Goal: Task Accomplishment & Management: Use online tool/utility

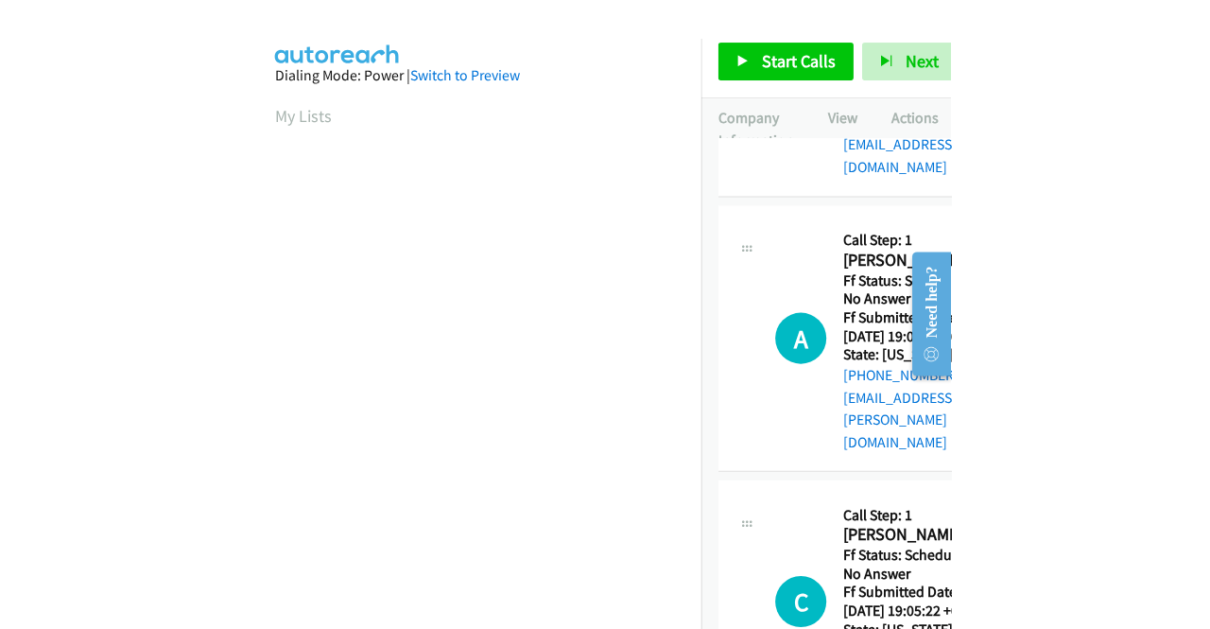
scroll to position [170, 0]
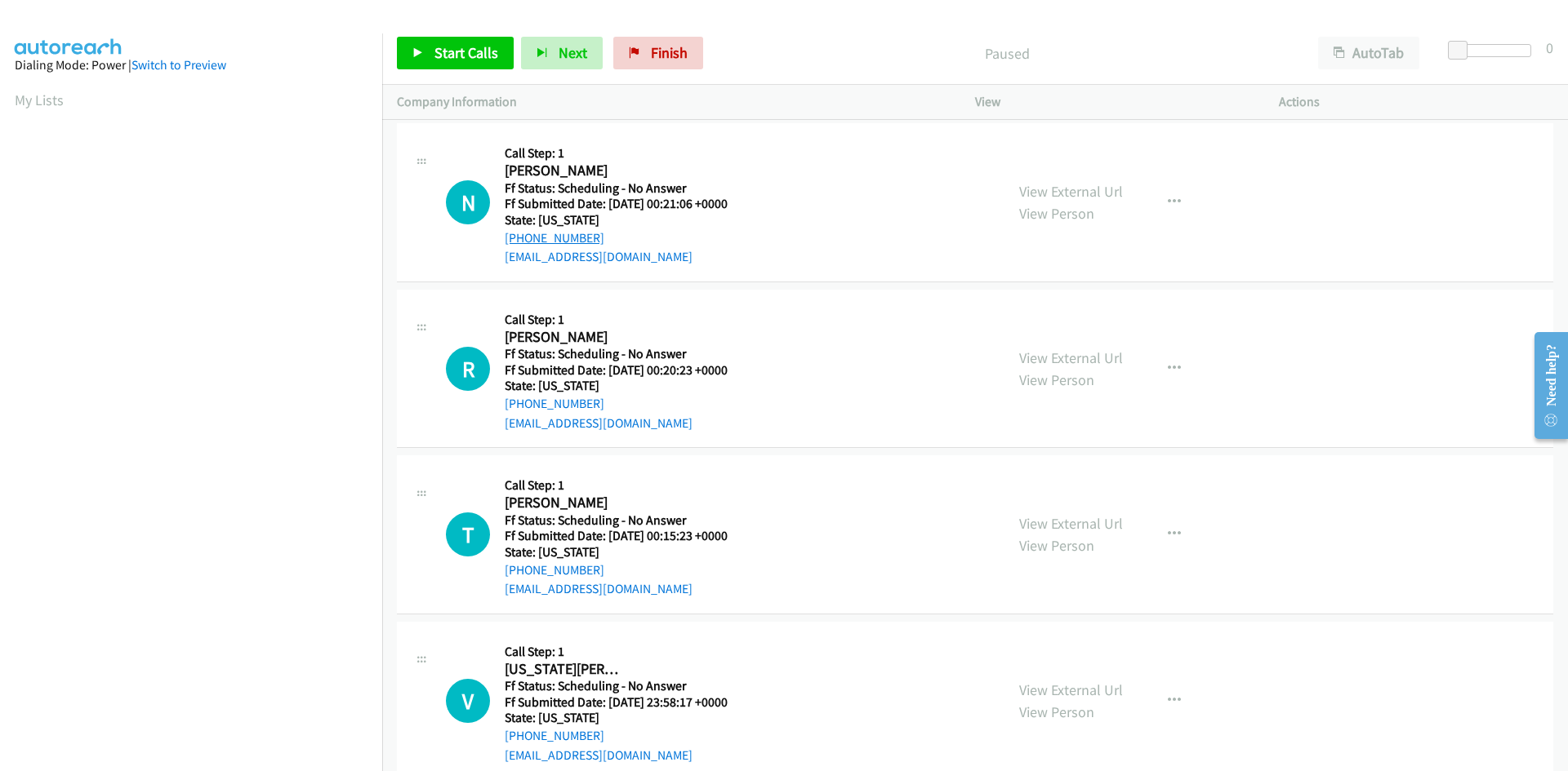
drag, startPoint x: 600, startPoint y: 235, endPoint x: 520, endPoint y: 237, distance: 80.0
click at [520, 237] on div "[PHONE_NUMBER]" at bounding box center [616, 238] width 223 height 20
copy link "[PHONE_NUMBER]"
click at [597, 192] on link "View External Url" at bounding box center [1071, 192] width 104 height 19
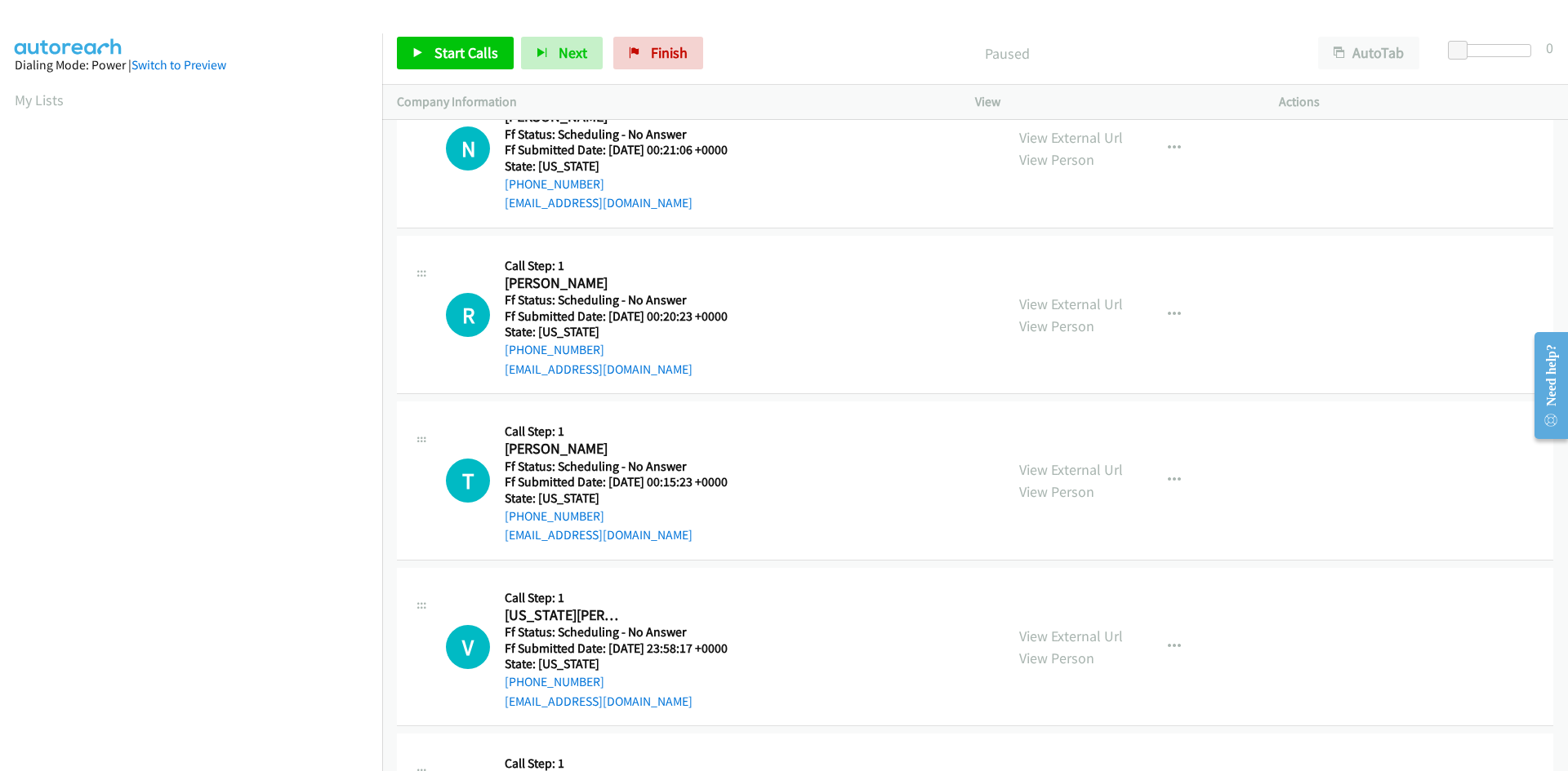
scroll to position [82, 0]
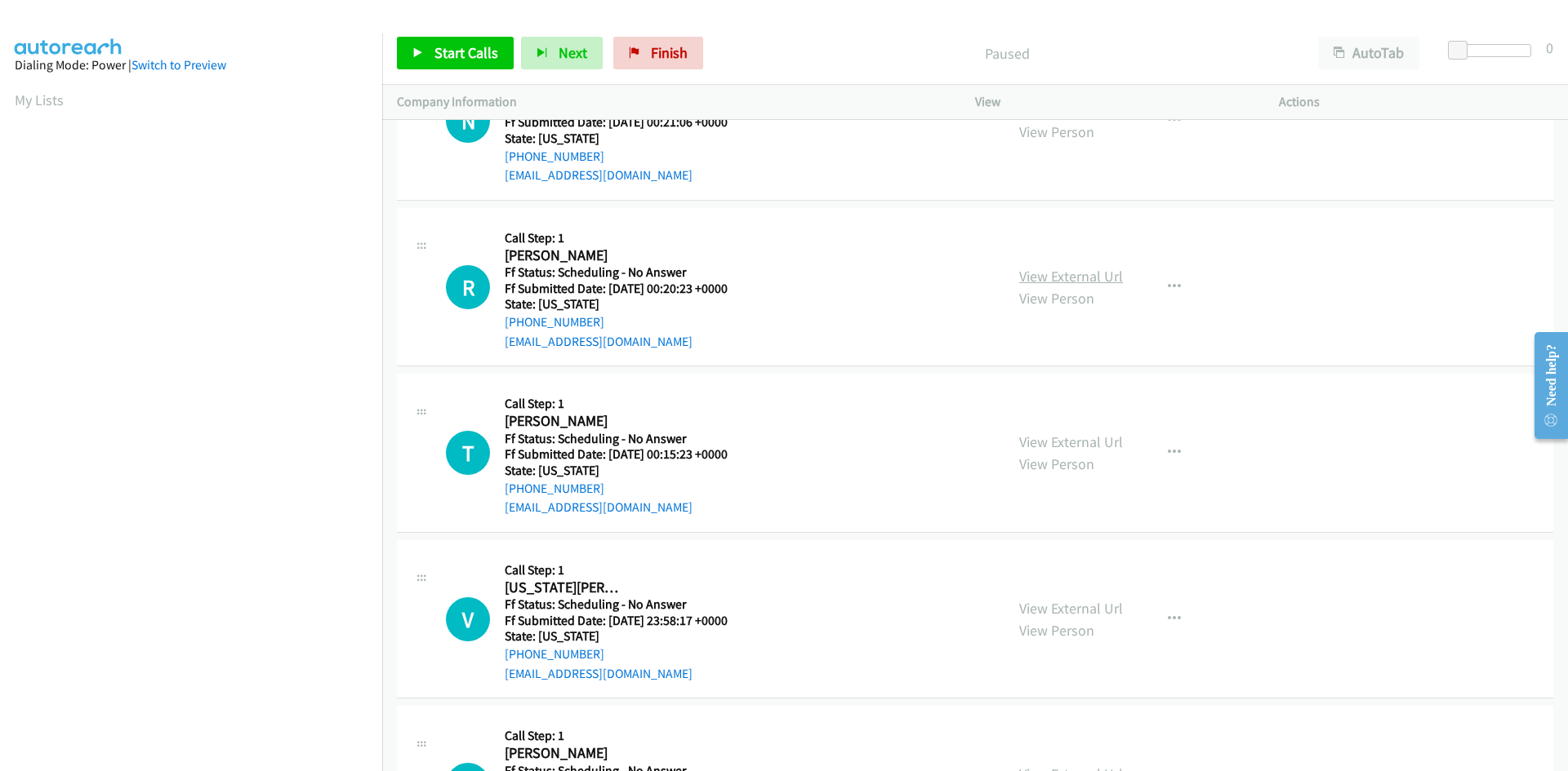
click at [597, 271] on link "View External Url" at bounding box center [1071, 276] width 104 height 19
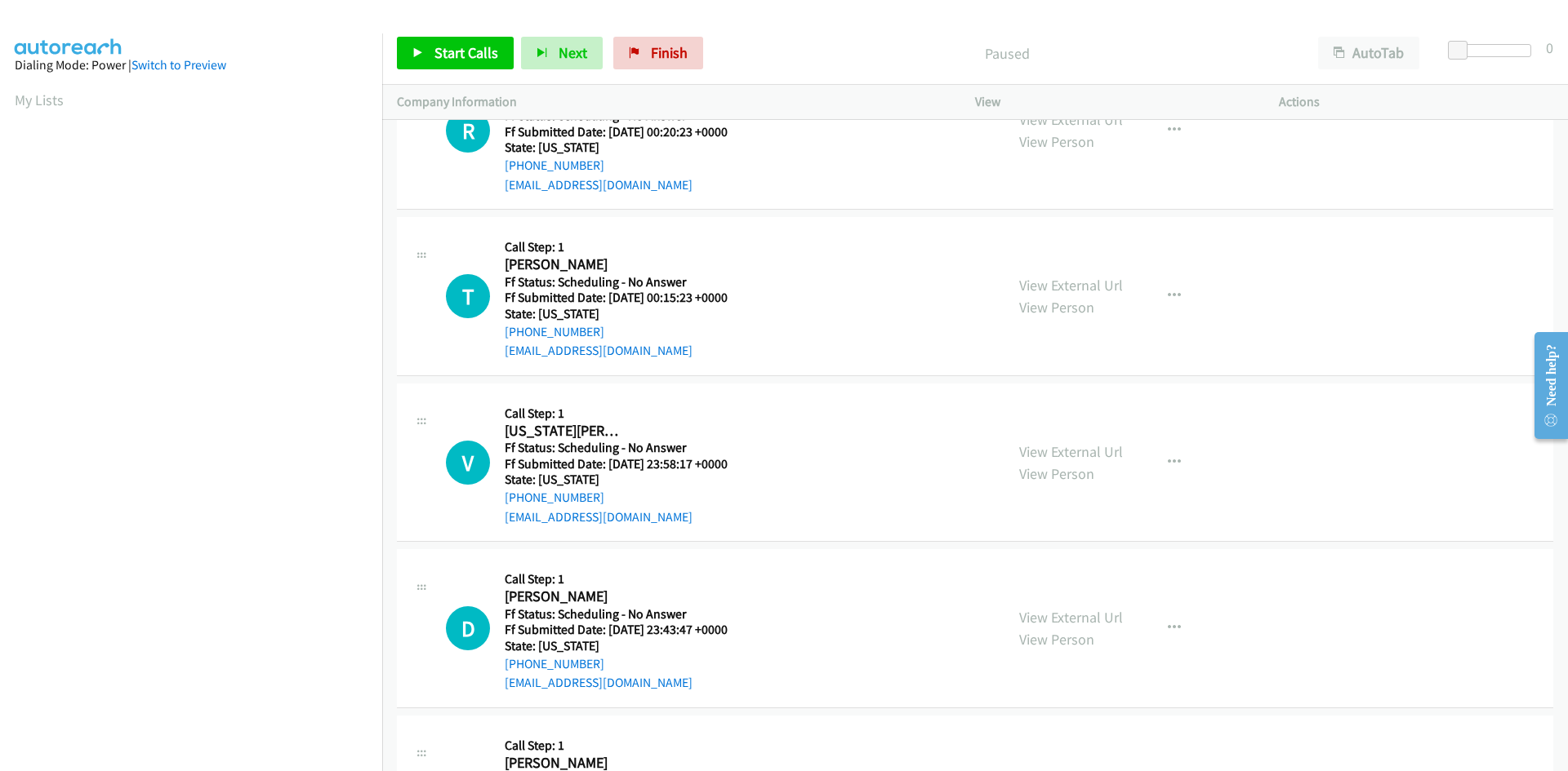
scroll to position [245, 0]
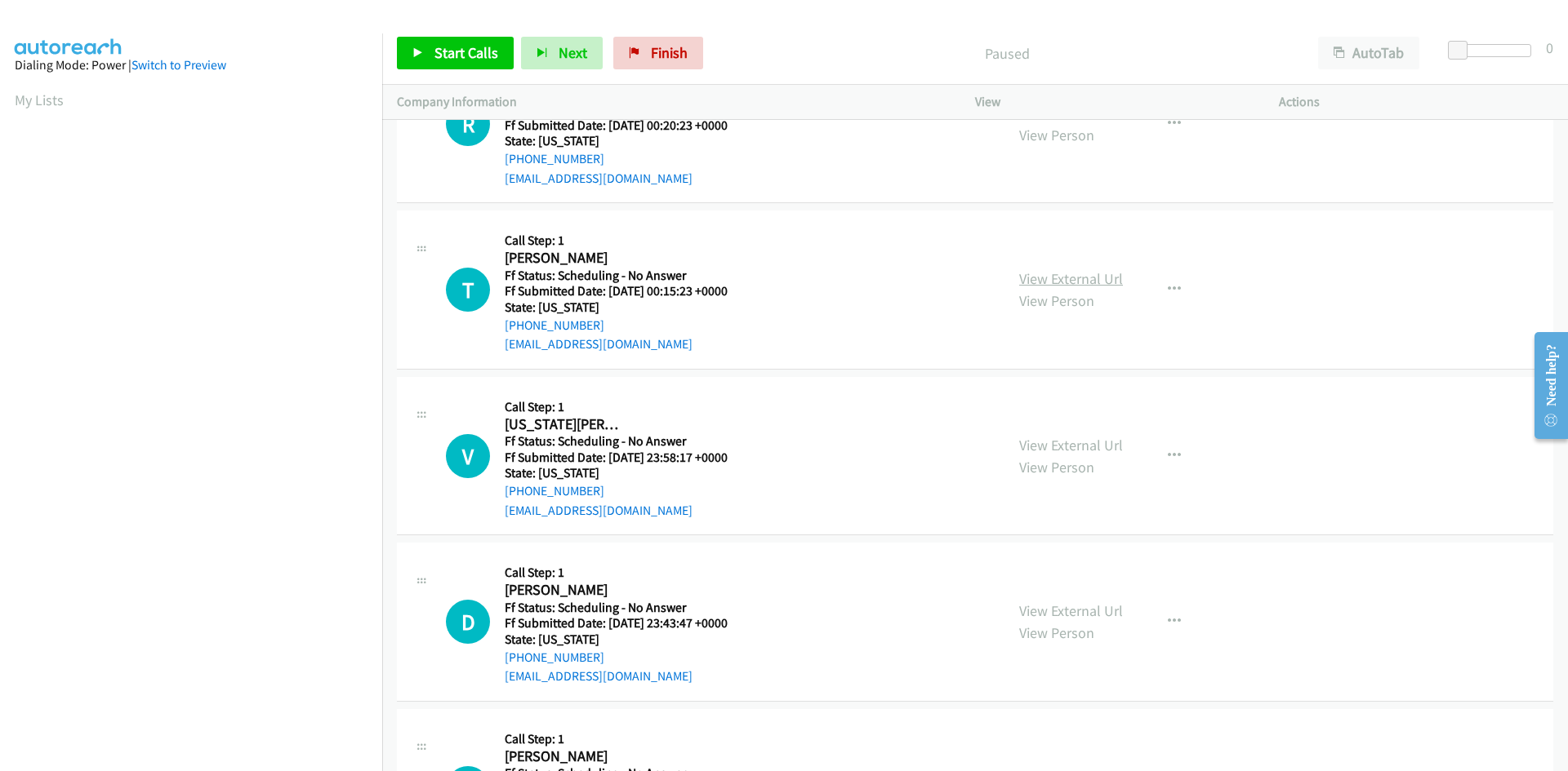
click at [597, 280] on link "View External Url" at bounding box center [1071, 279] width 104 height 19
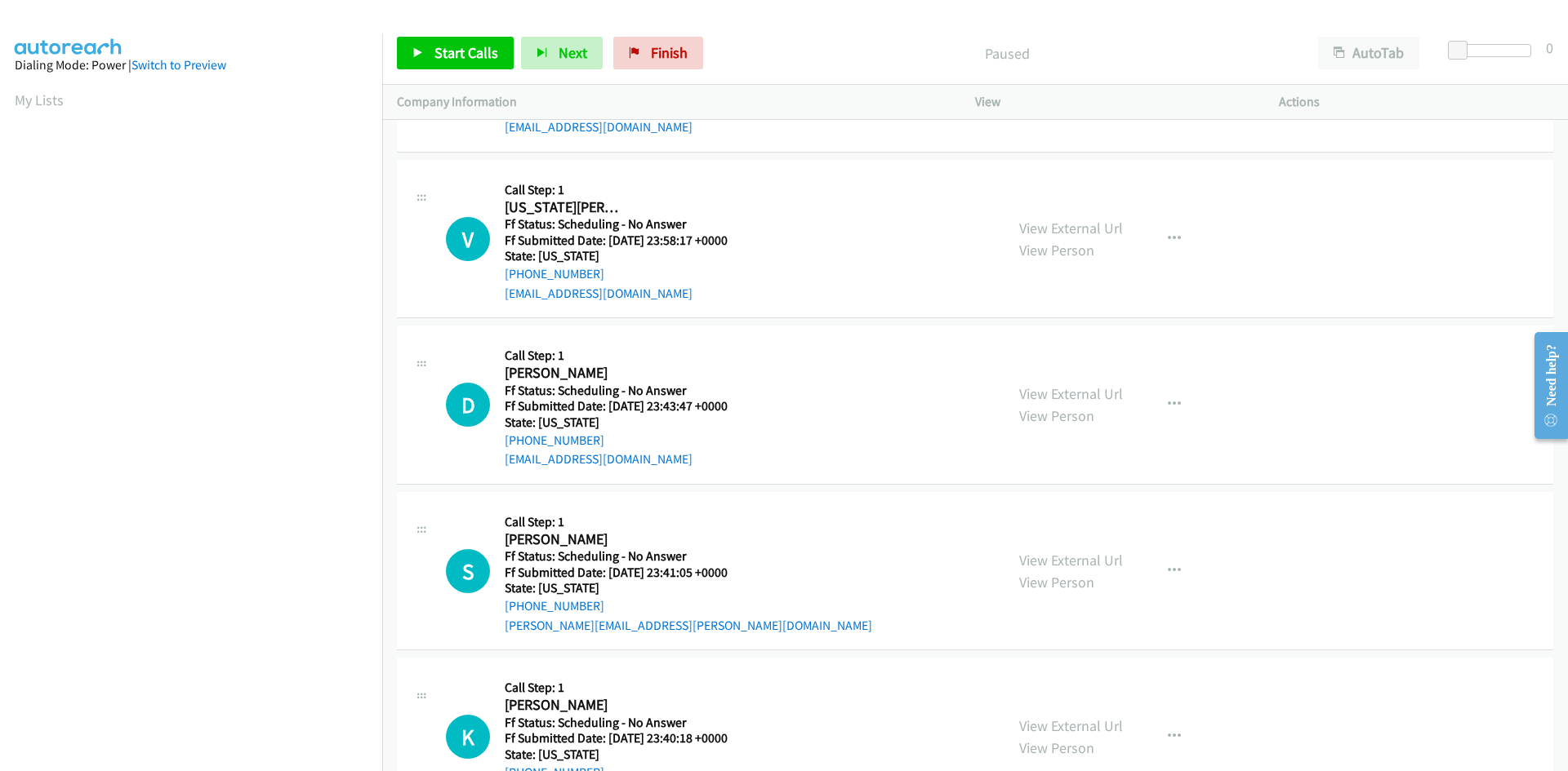
scroll to position [490, 0]
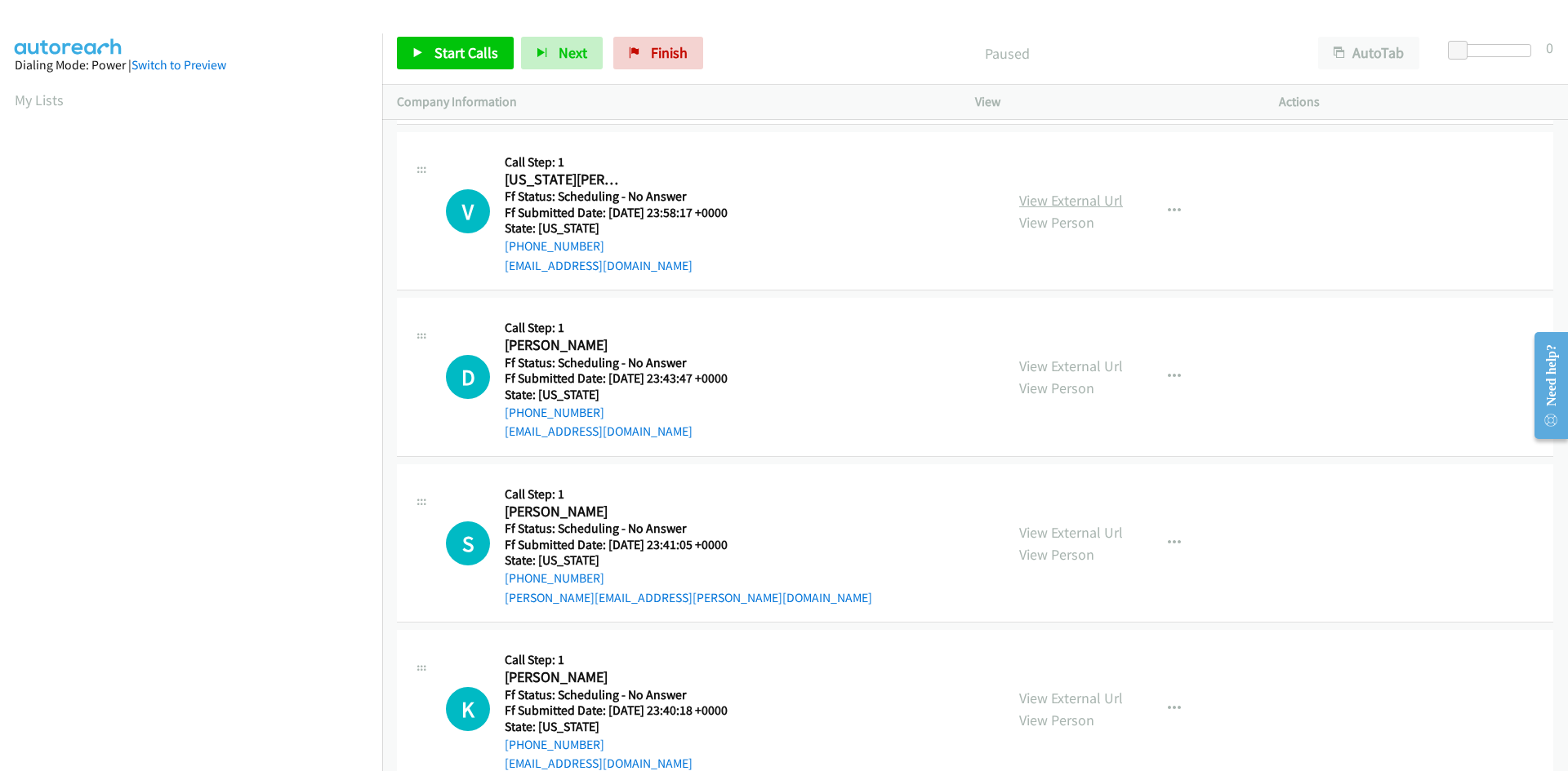
click at [597, 196] on link "View External Url" at bounding box center [1071, 200] width 104 height 19
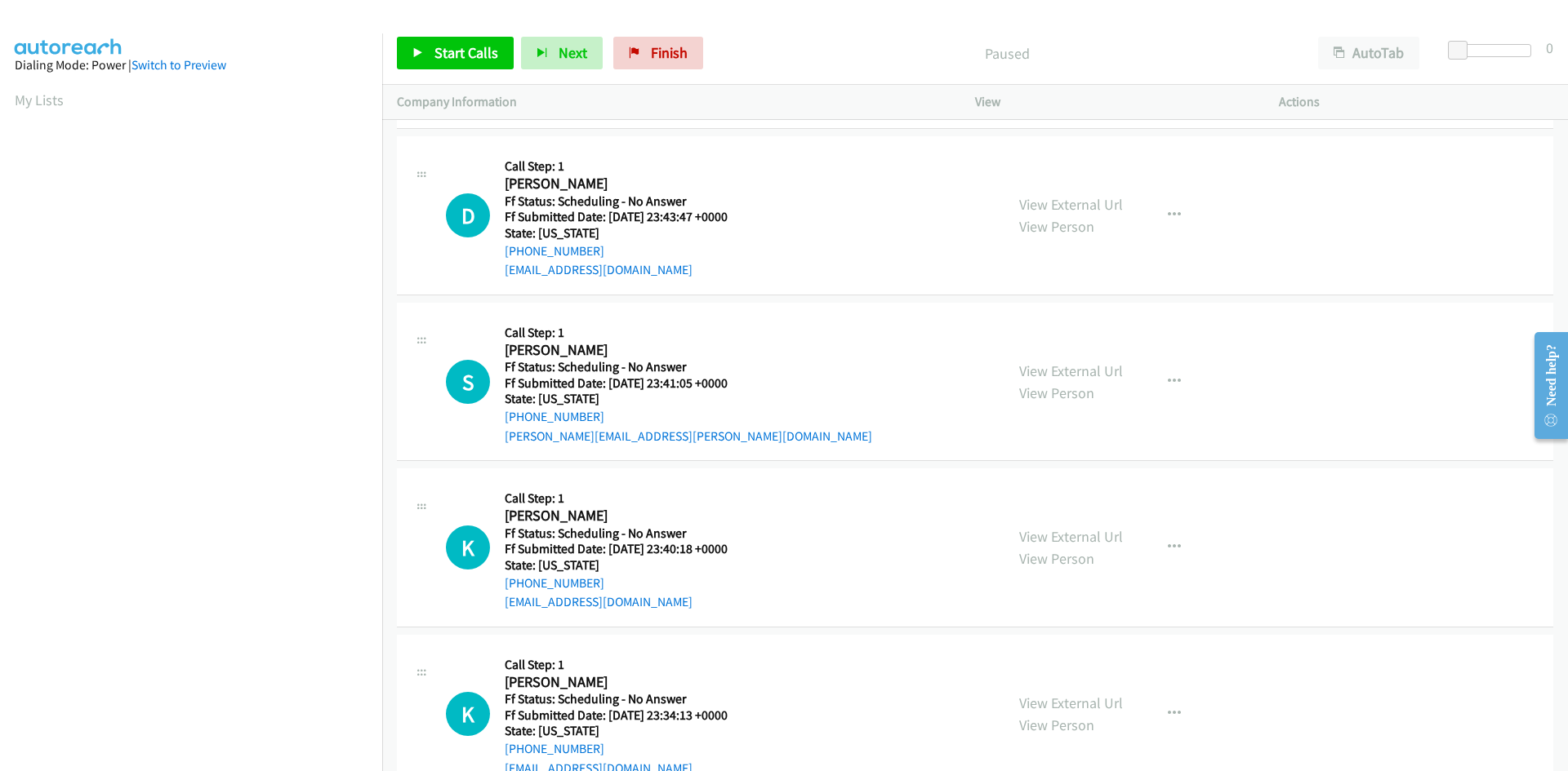
scroll to position [653, 0]
click at [597, 201] on link "View External Url" at bounding box center [1071, 203] width 104 height 19
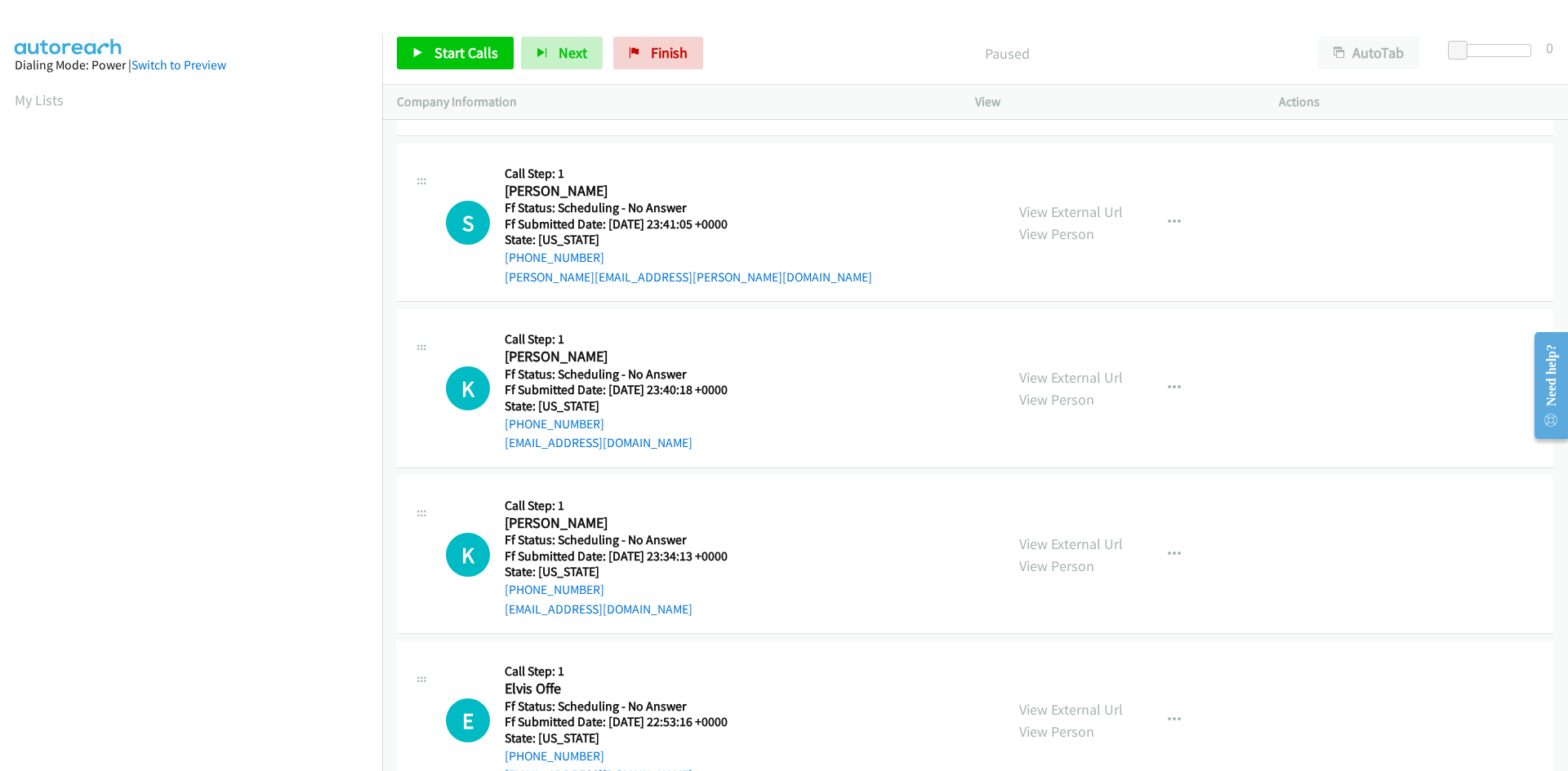
scroll to position [816, 0]
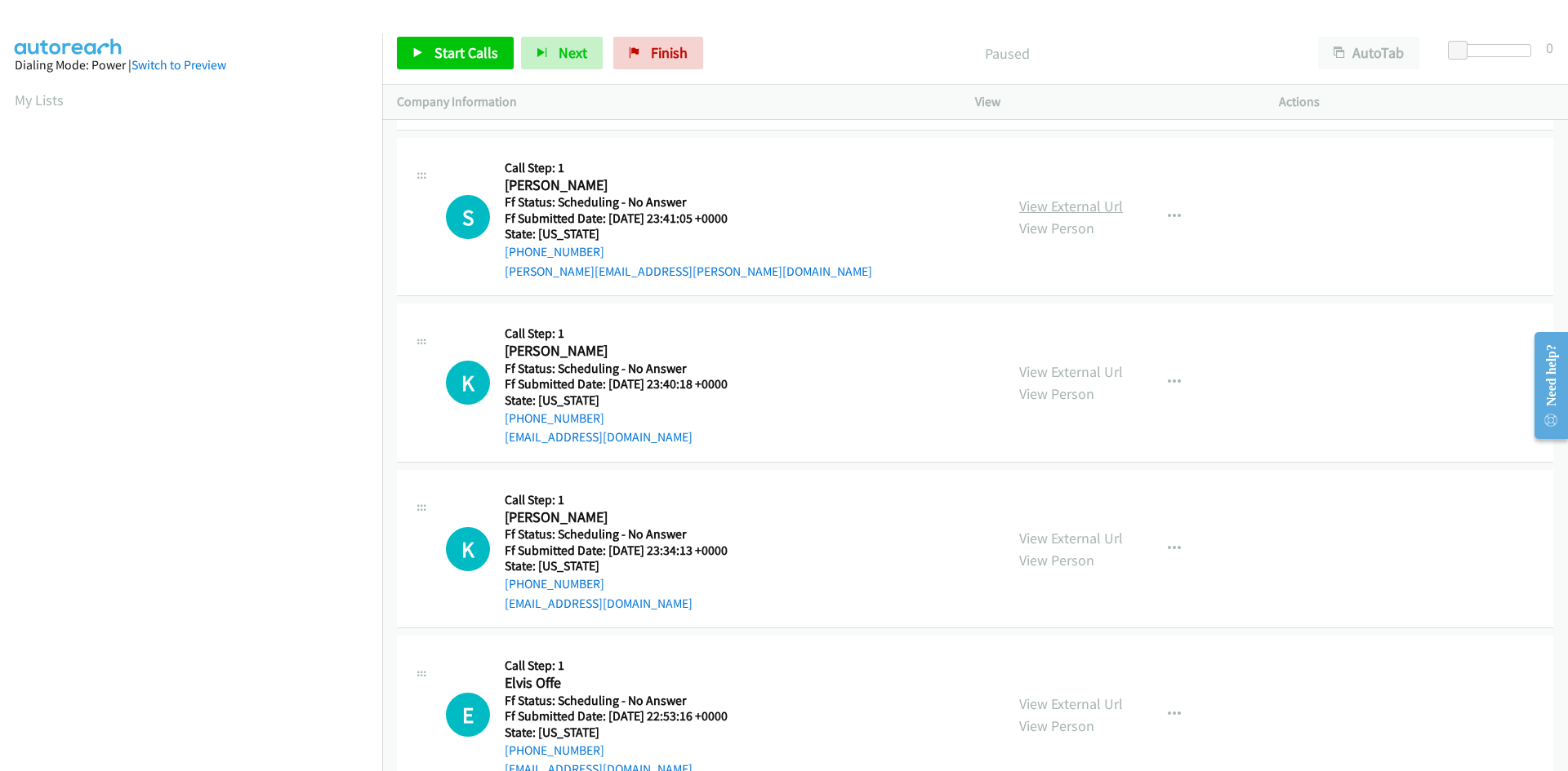
click at [597, 204] on link "View External Url" at bounding box center [1071, 206] width 104 height 19
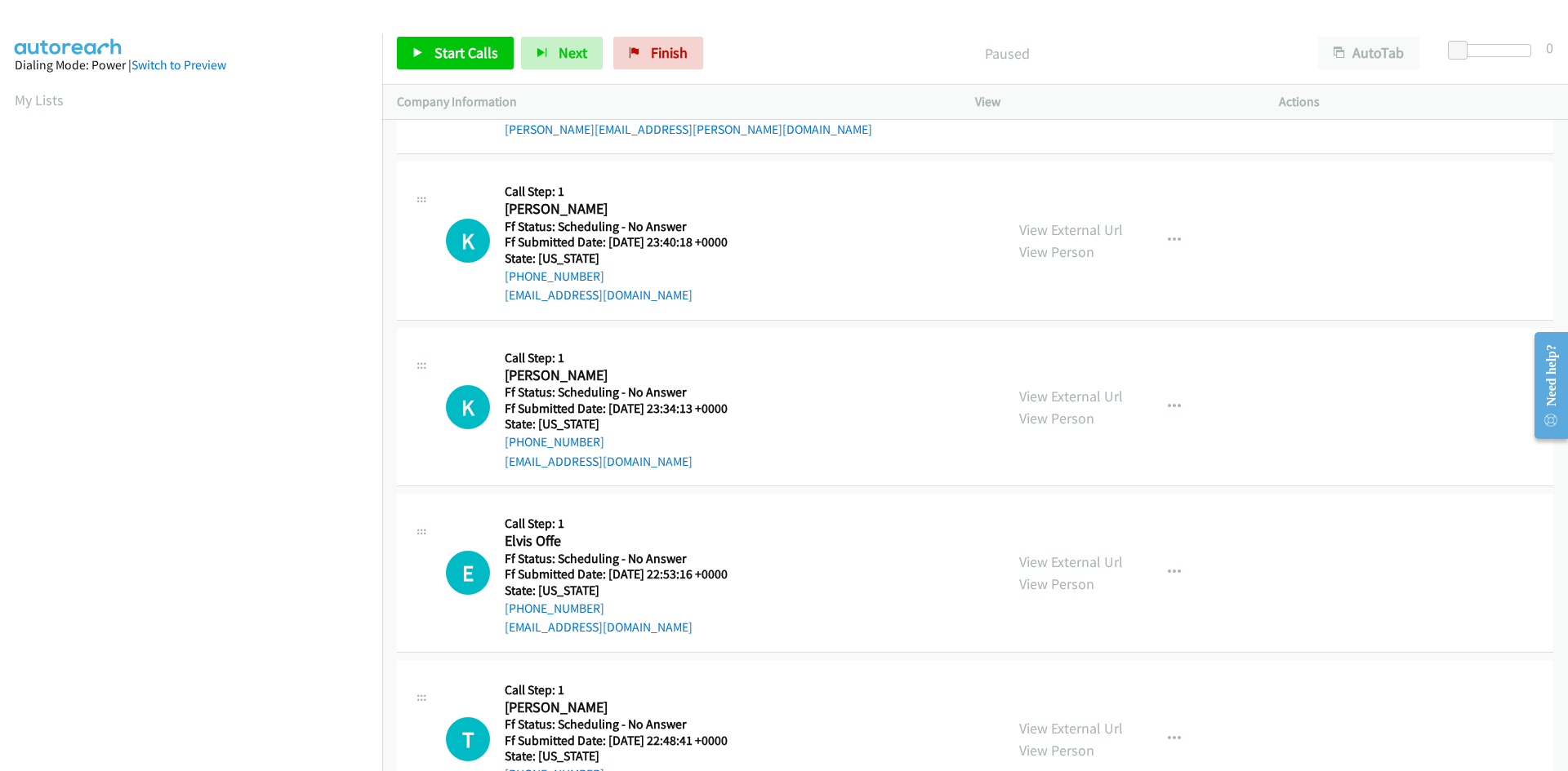
scroll to position [979, 0]
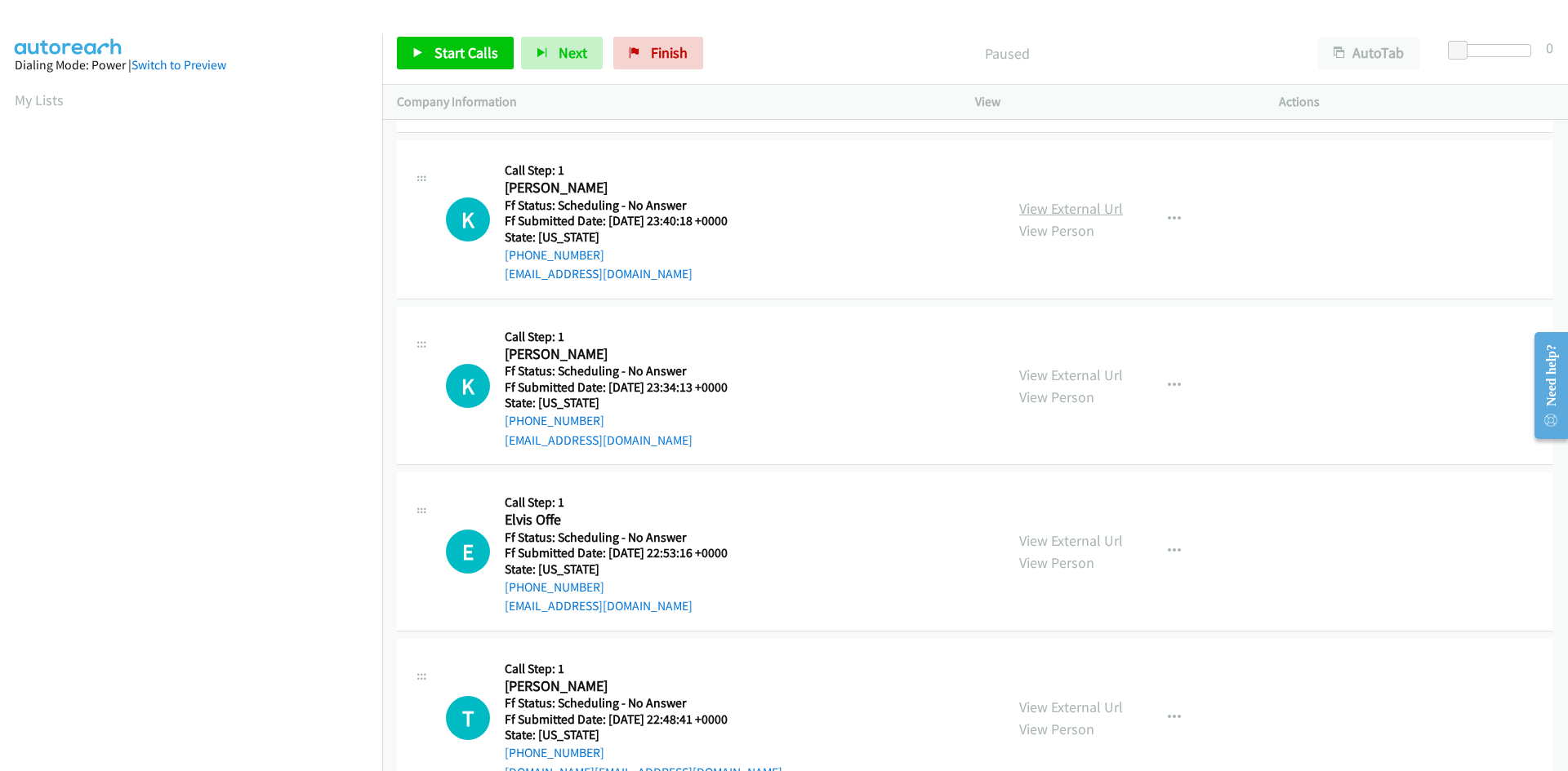
click at [597, 210] on link "View External Url" at bounding box center [1071, 209] width 104 height 19
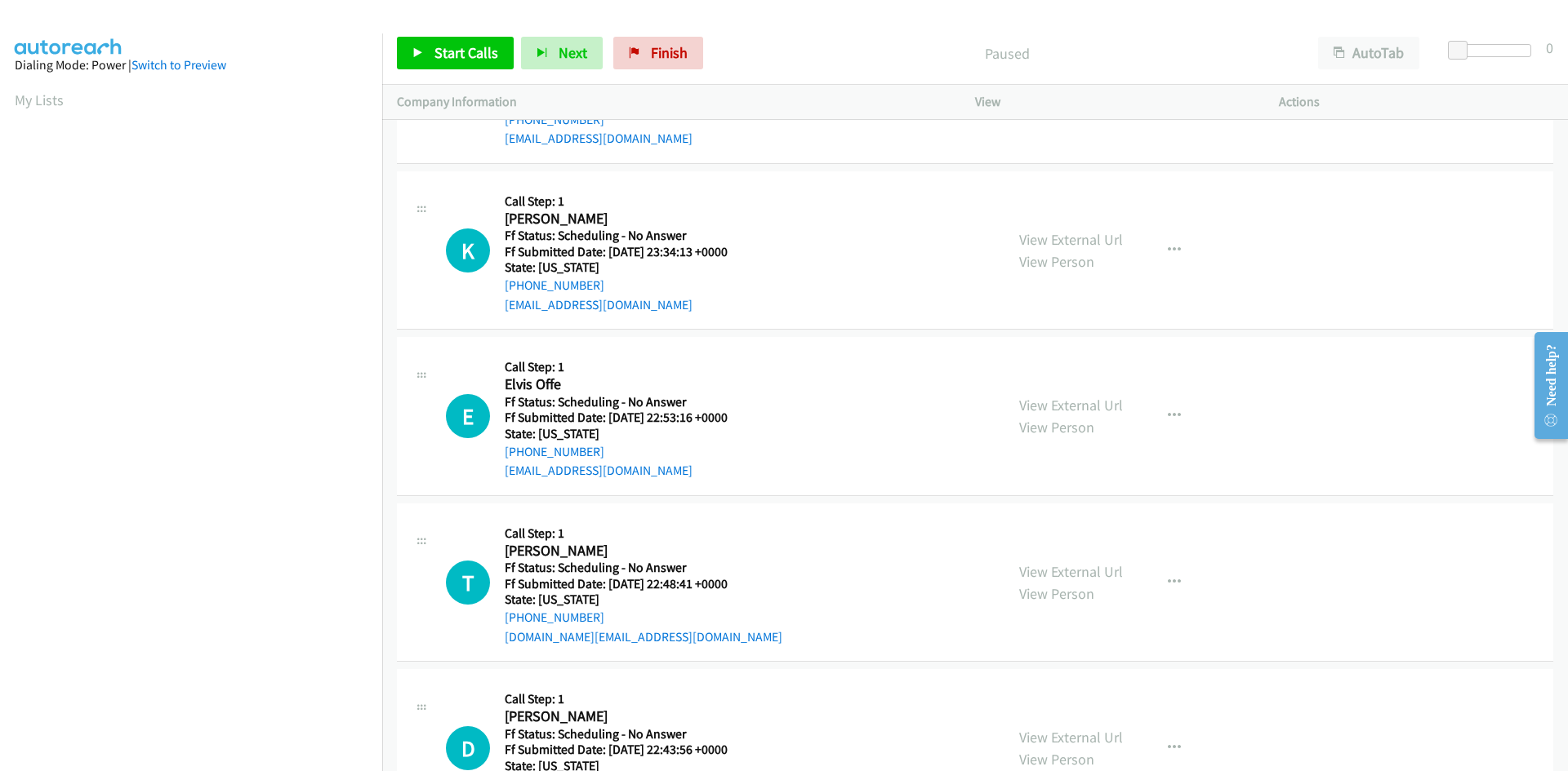
scroll to position [1142, 0]
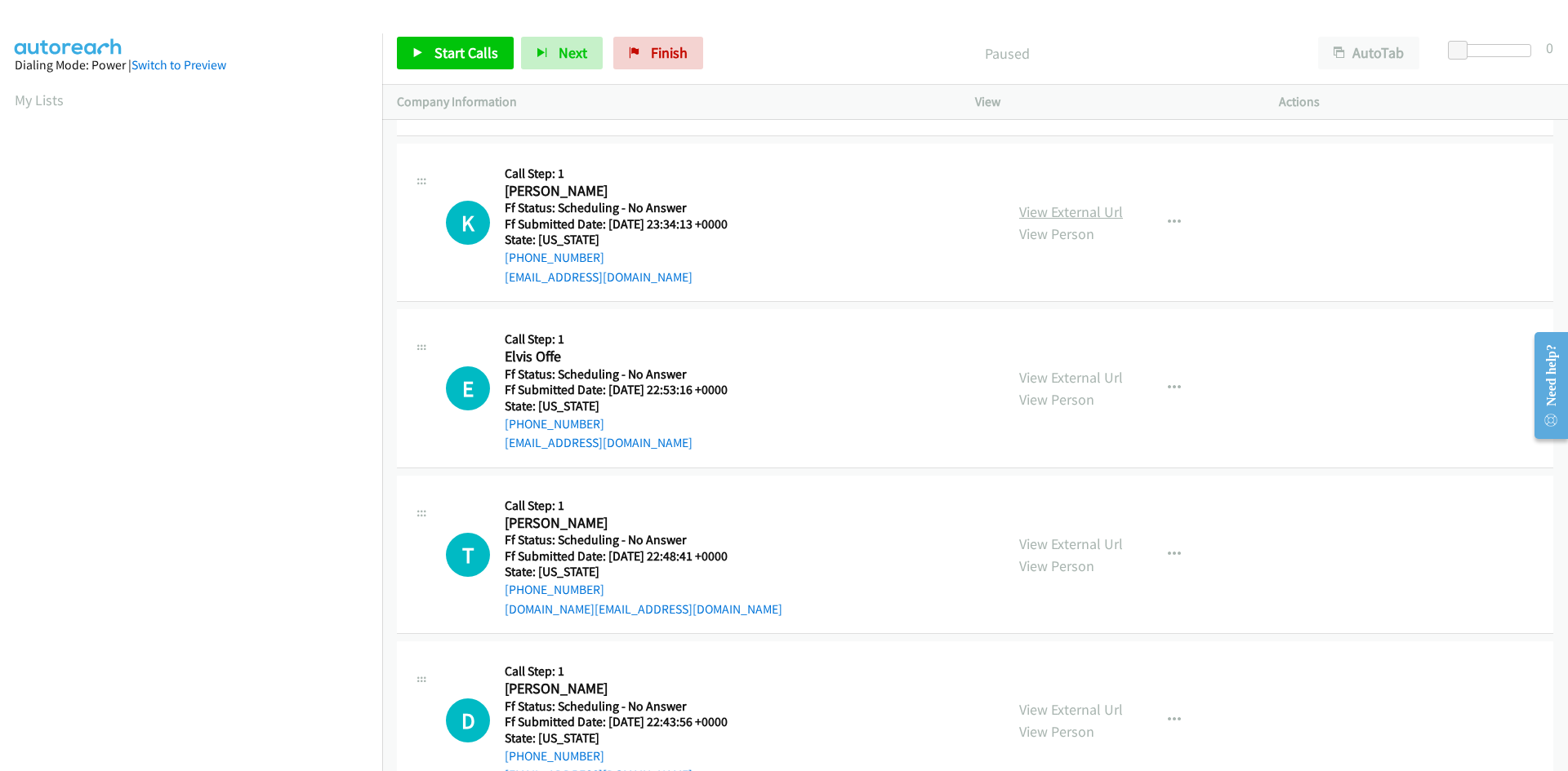
click at [597, 212] on link "View External Url" at bounding box center [1071, 212] width 104 height 19
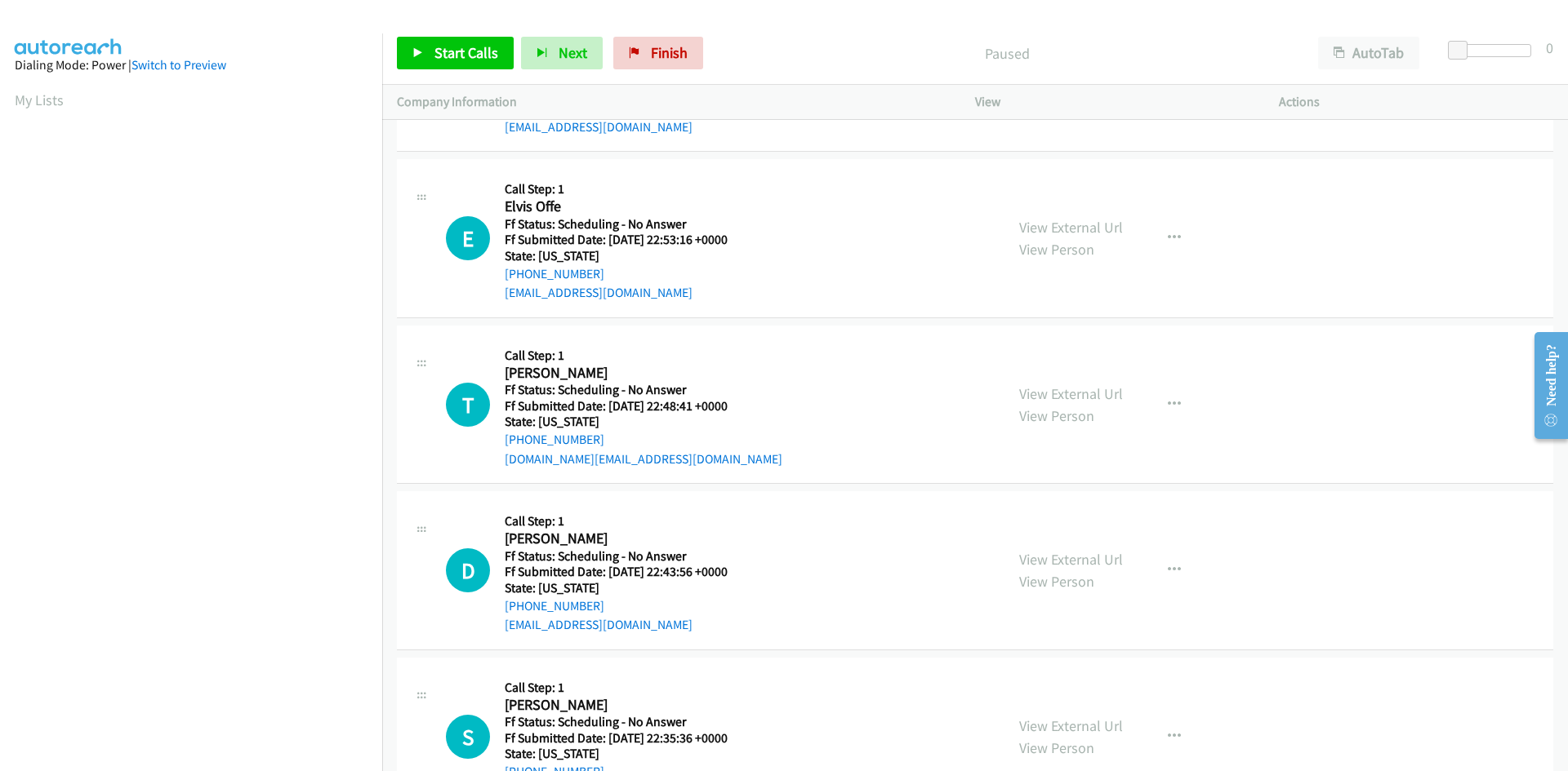
scroll to position [1305, 0]
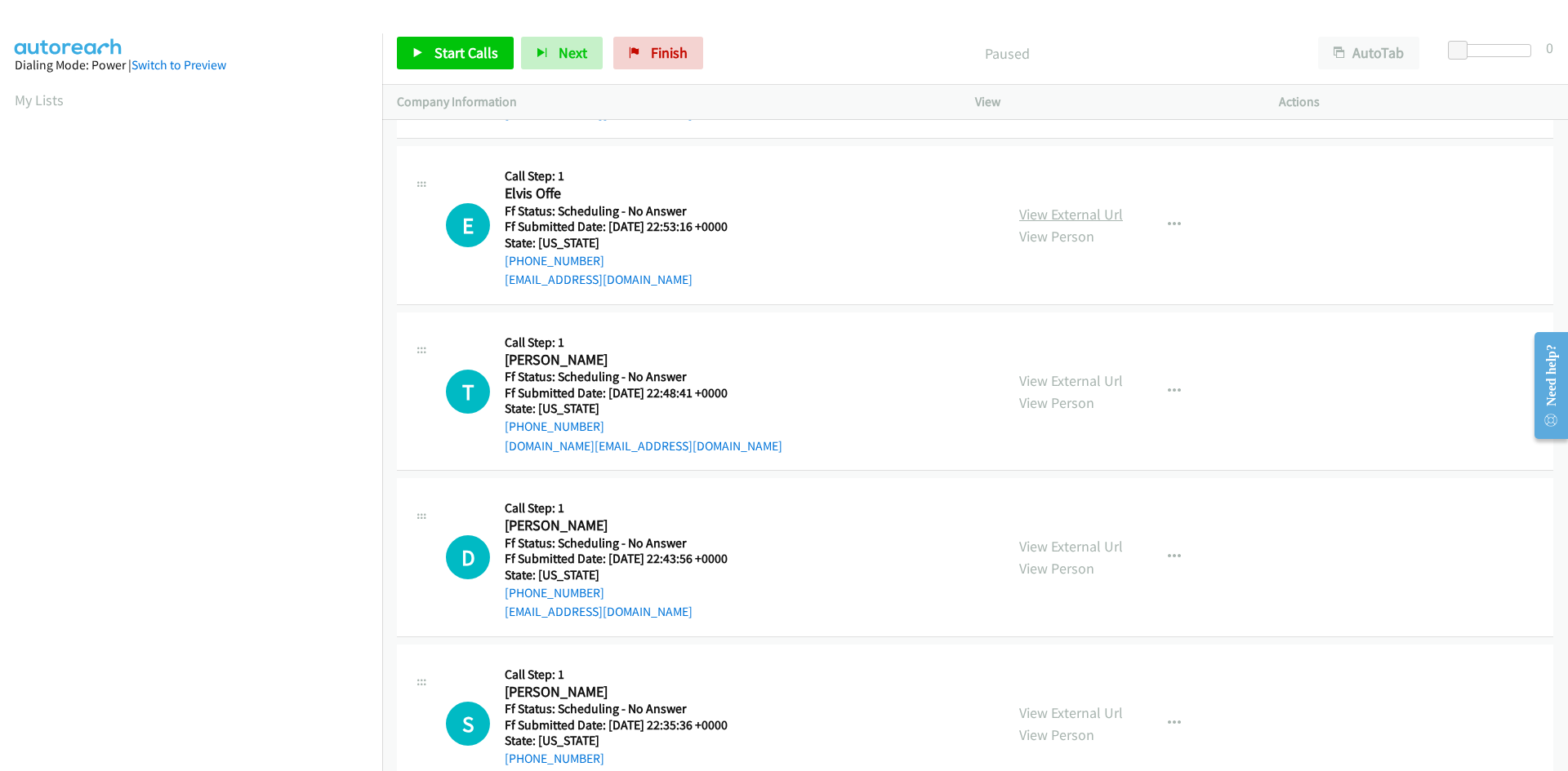
click at [597, 213] on link "View External Url" at bounding box center [1071, 214] width 104 height 19
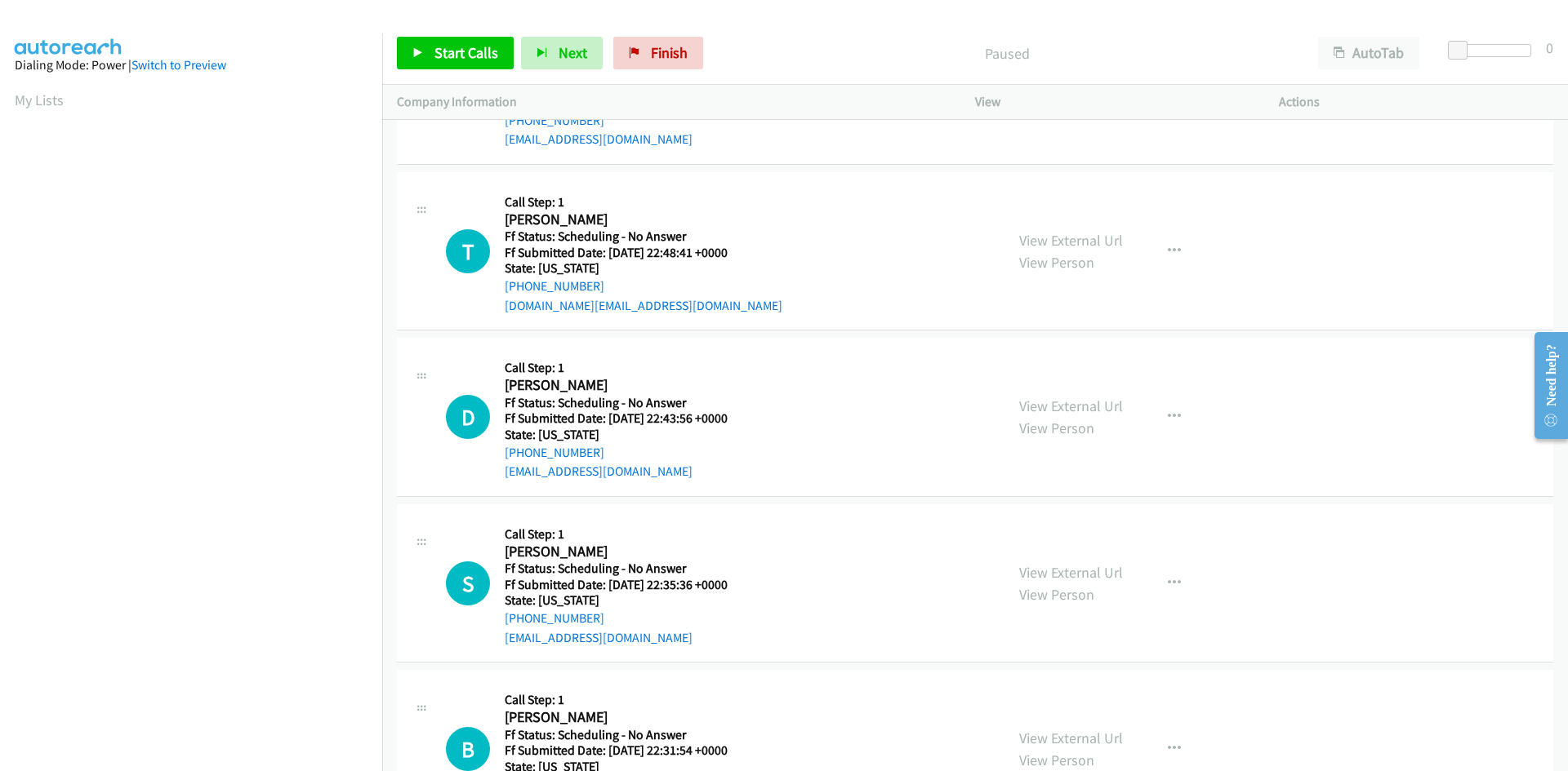
scroll to position [1528, 0]
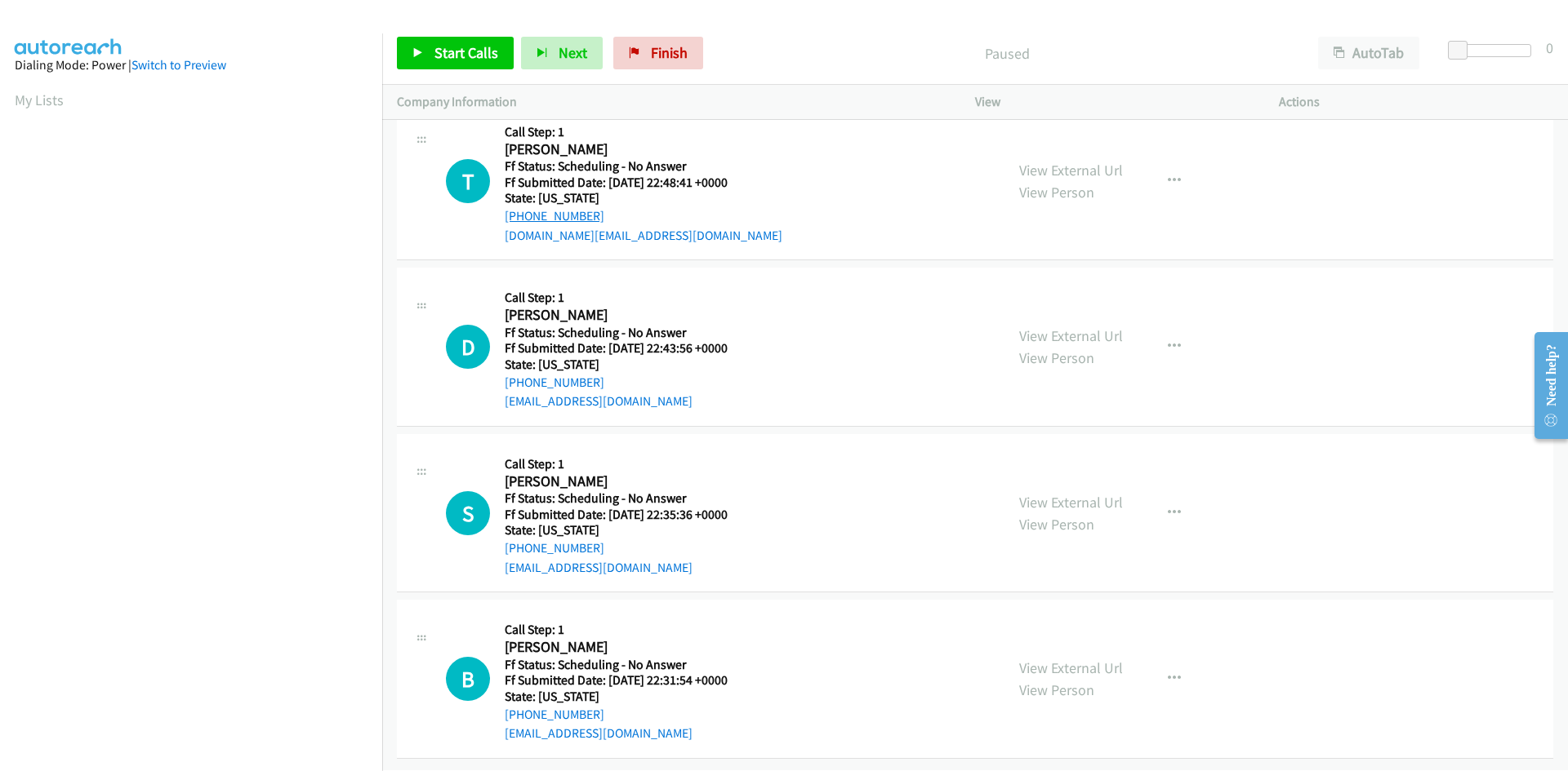
drag, startPoint x: 599, startPoint y: 205, endPoint x: 517, endPoint y: 202, distance: 82.1
click at [517, 206] on div "[PHONE_NUMBER]" at bounding box center [643, 216] width 277 height 20
copy link "[PHONE_NUMBER]"
click at [597, 161] on link "View External Url" at bounding box center [1071, 170] width 104 height 19
click at [597, 326] on link "View External Url" at bounding box center [1071, 336] width 104 height 19
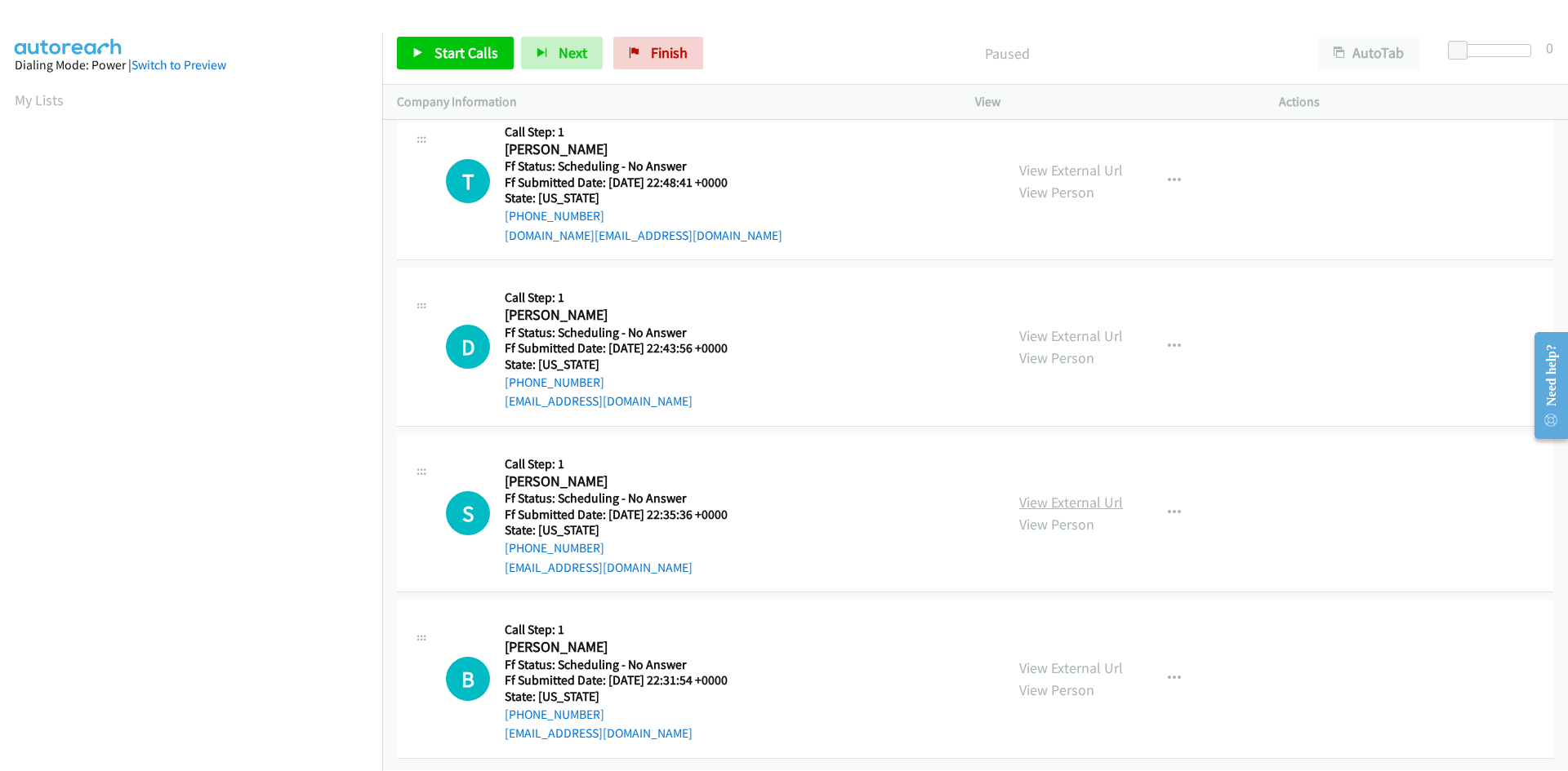
click at [597, 493] on link "View External Url" at bounding box center [1071, 502] width 104 height 19
click at [597, 541] on link "View External Url" at bounding box center [1071, 668] width 104 height 19
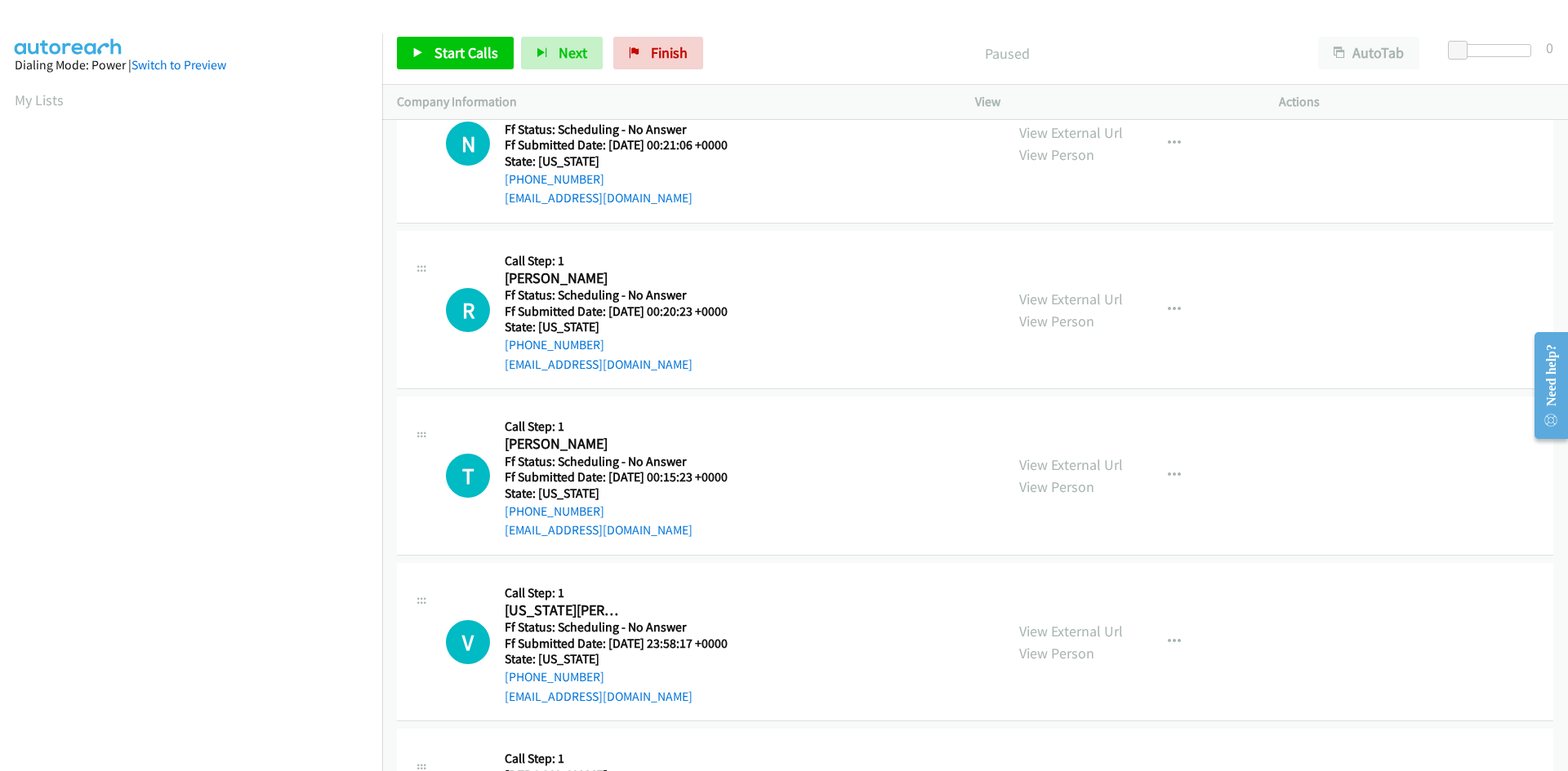
scroll to position [0, 0]
